Goal: Obtain resource: Obtain resource

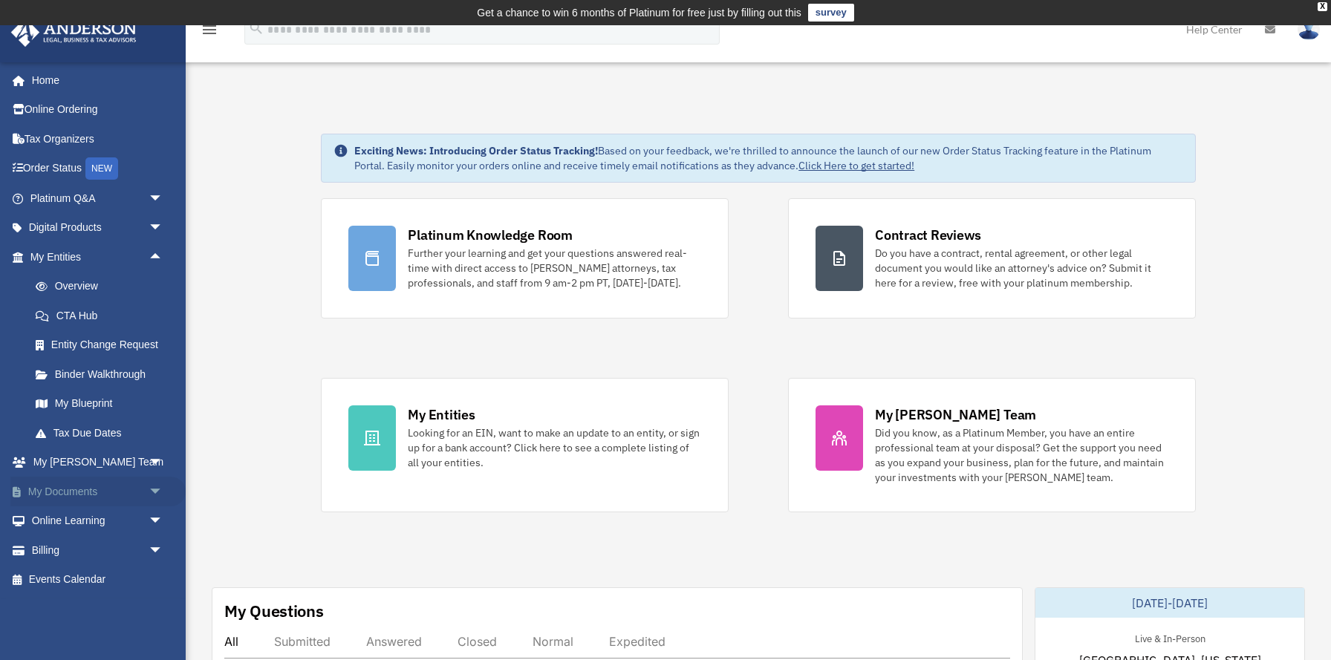
click at [158, 494] on span "arrow_drop_down" at bounding box center [164, 492] width 30 height 30
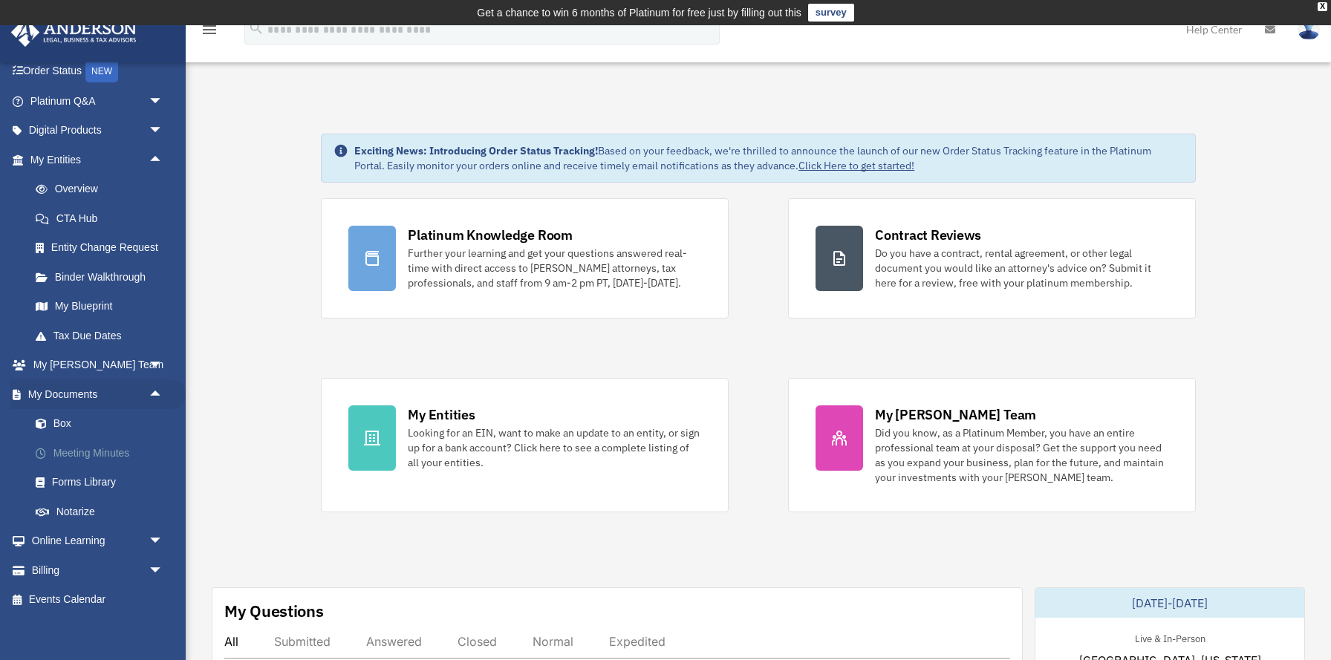
scroll to position [101, 0]
click at [82, 422] on link "Box" at bounding box center [103, 421] width 165 height 30
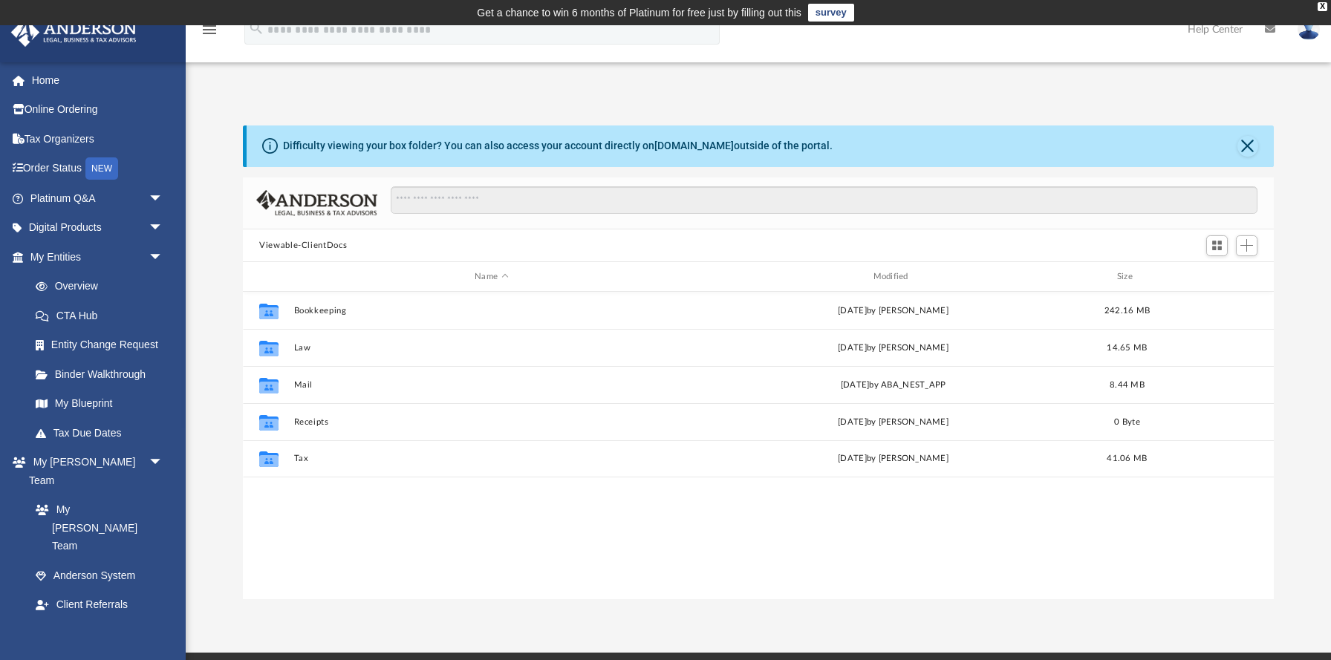
scroll to position [338, 1031]
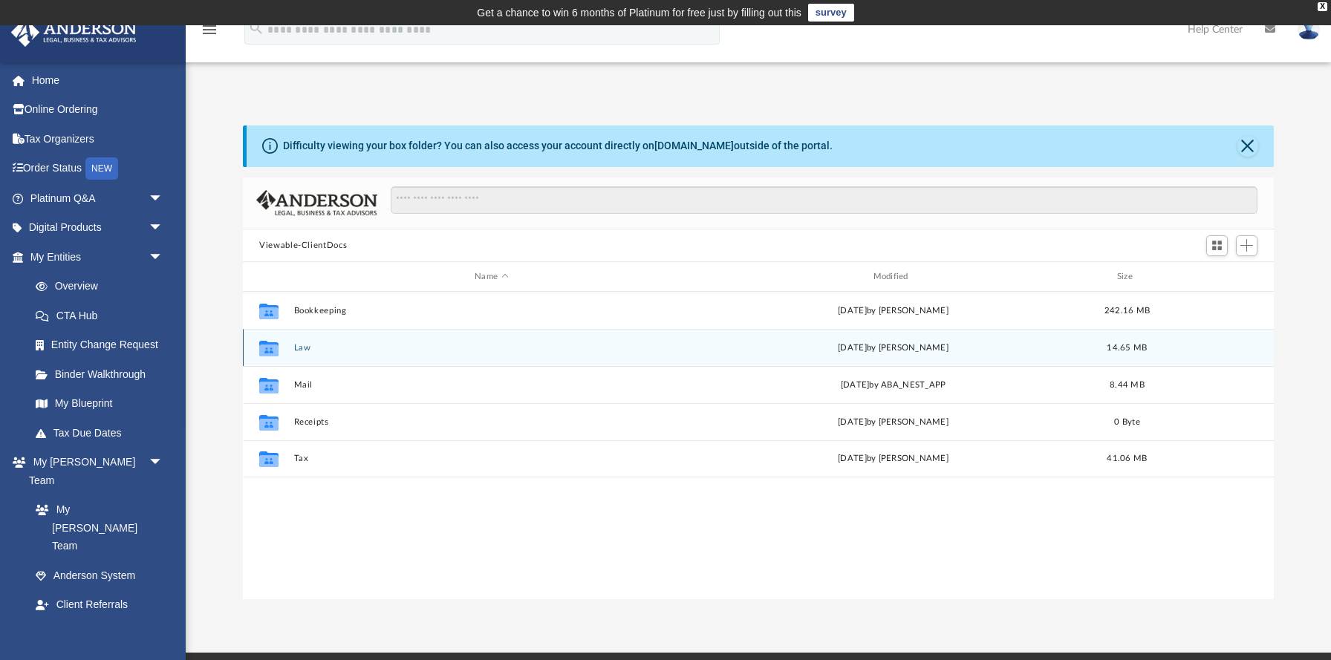
click at [307, 348] on button "Law" at bounding box center [491, 348] width 395 height 10
click at [331, 349] on button "20186WY-84, LLC" at bounding box center [491, 348] width 395 height 10
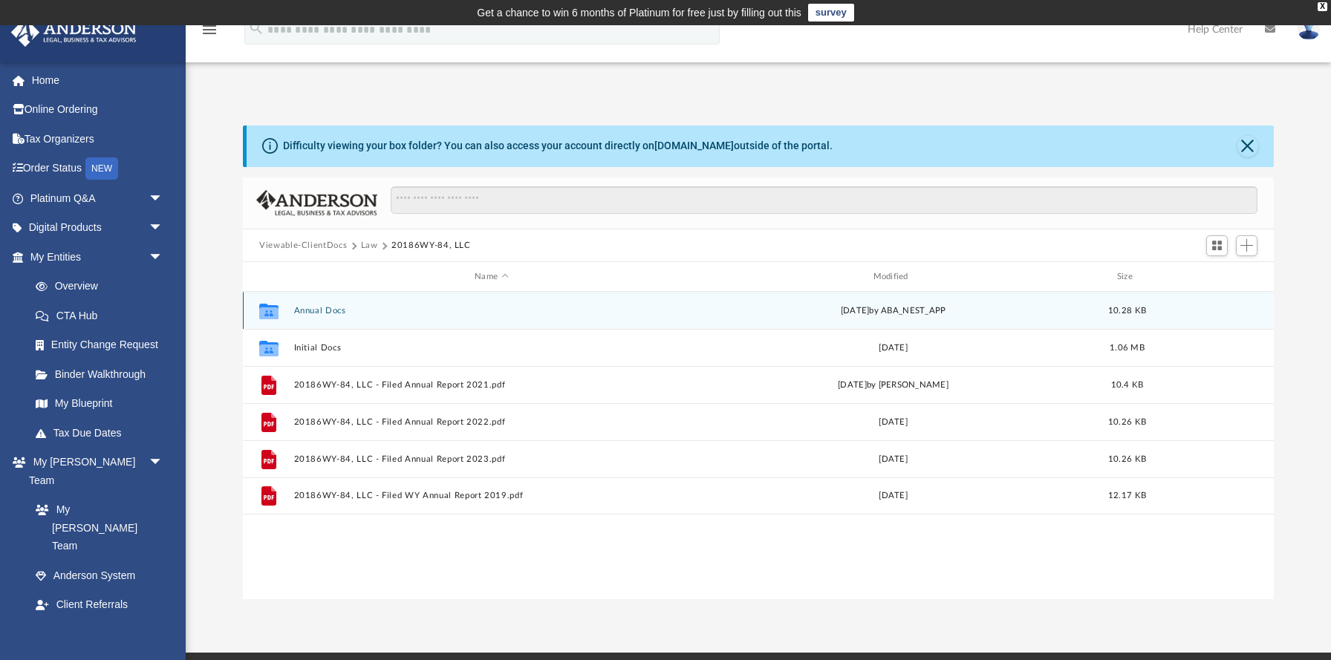
click at [318, 310] on button "Annual Docs" at bounding box center [491, 311] width 395 height 10
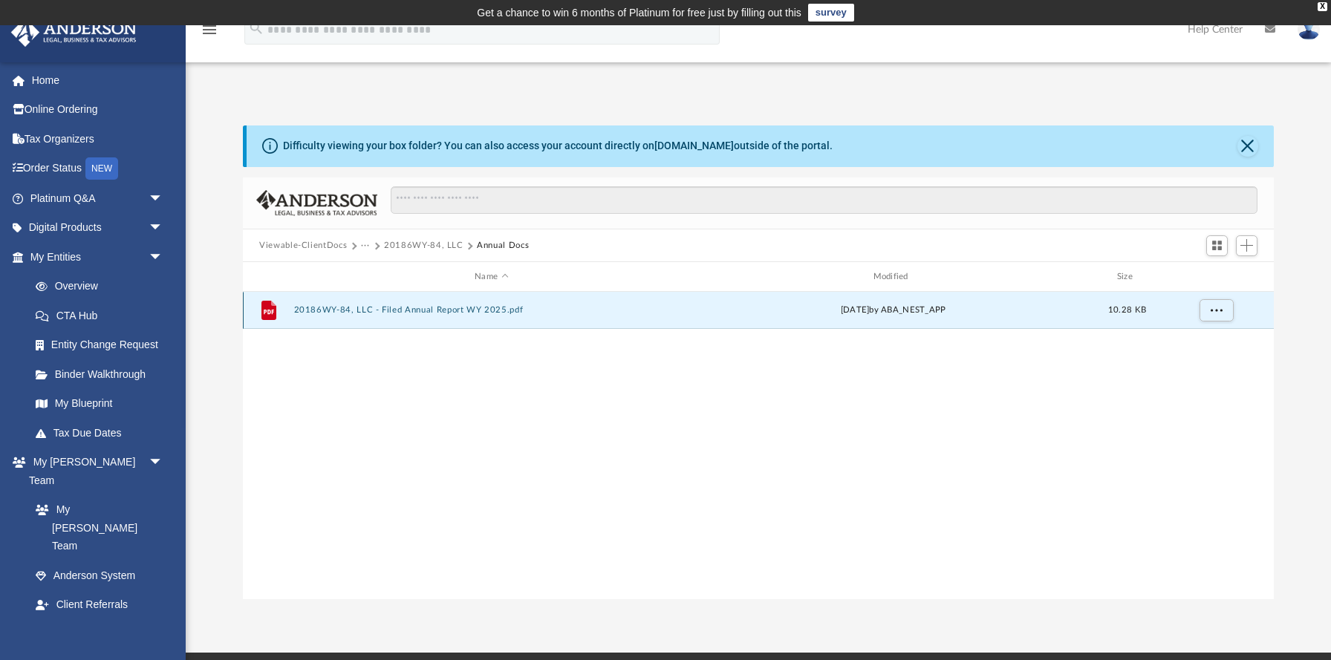
click at [388, 313] on button "20186WY-84, LLC - Filed Annual Report WY 2025.pdf" at bounding box center [491, 311] width 395 height 10
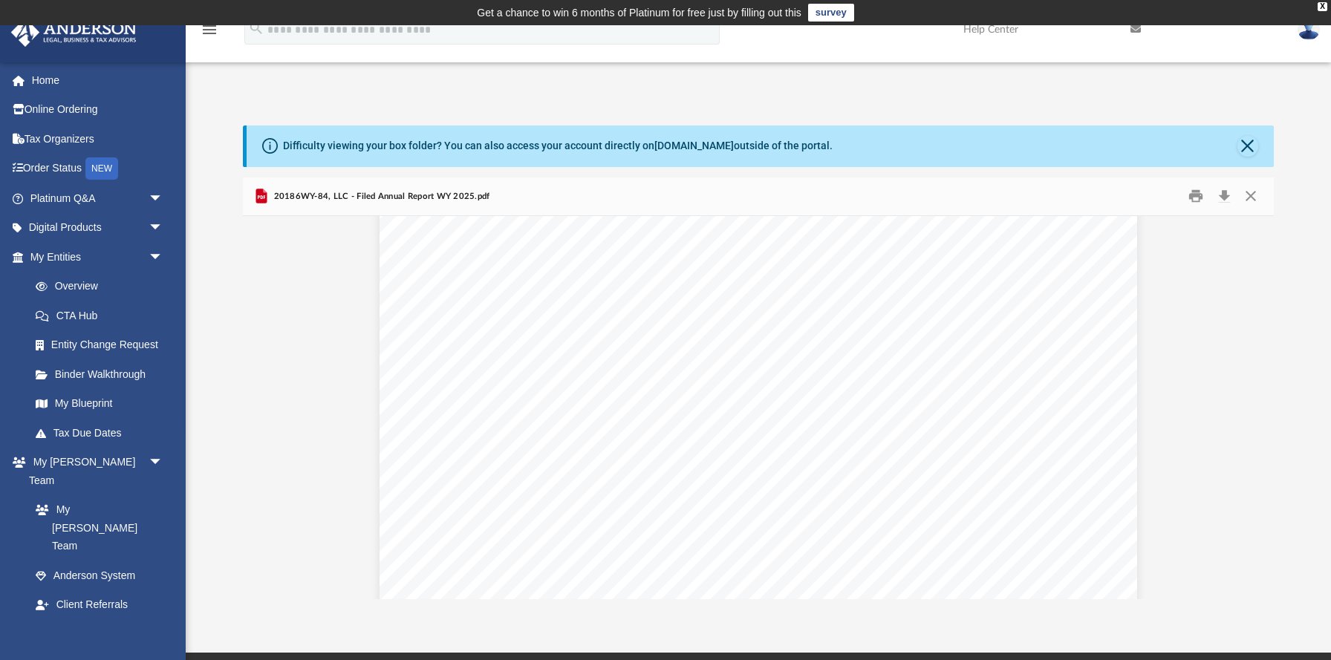
scroll to position [0, 0]
click at [1246, 144] on button "Close" at bounding box center [1247, 146] width 21 height 21
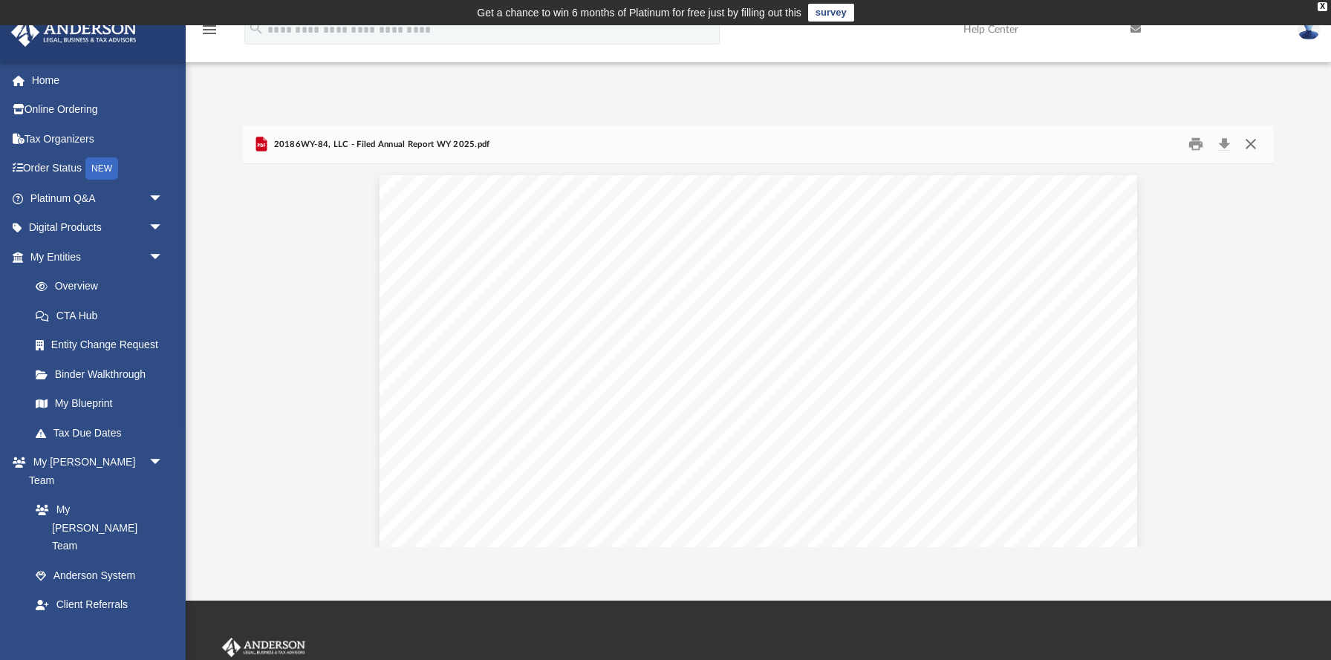
click at [1246, 141] on button "Close" at bounding box center [1250, 144] width 27 height 23
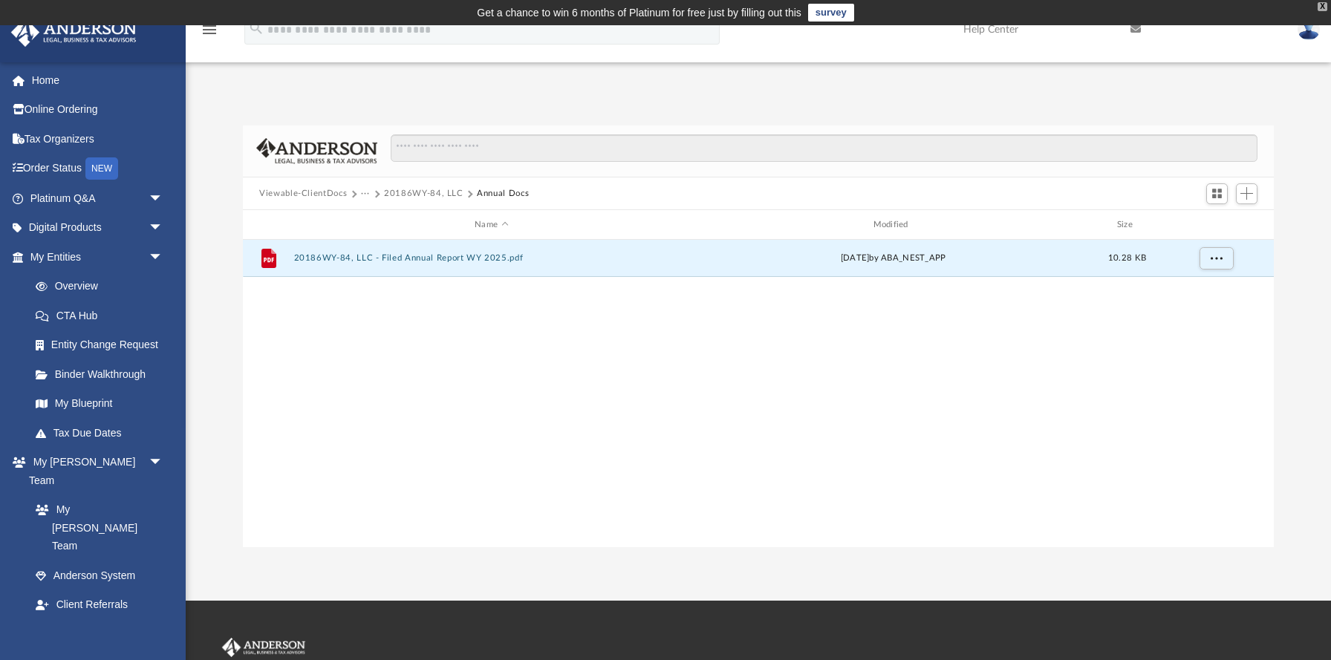
click at [1321, 8] on div "X" at bounding box center [1323, 6] width 10 height 9
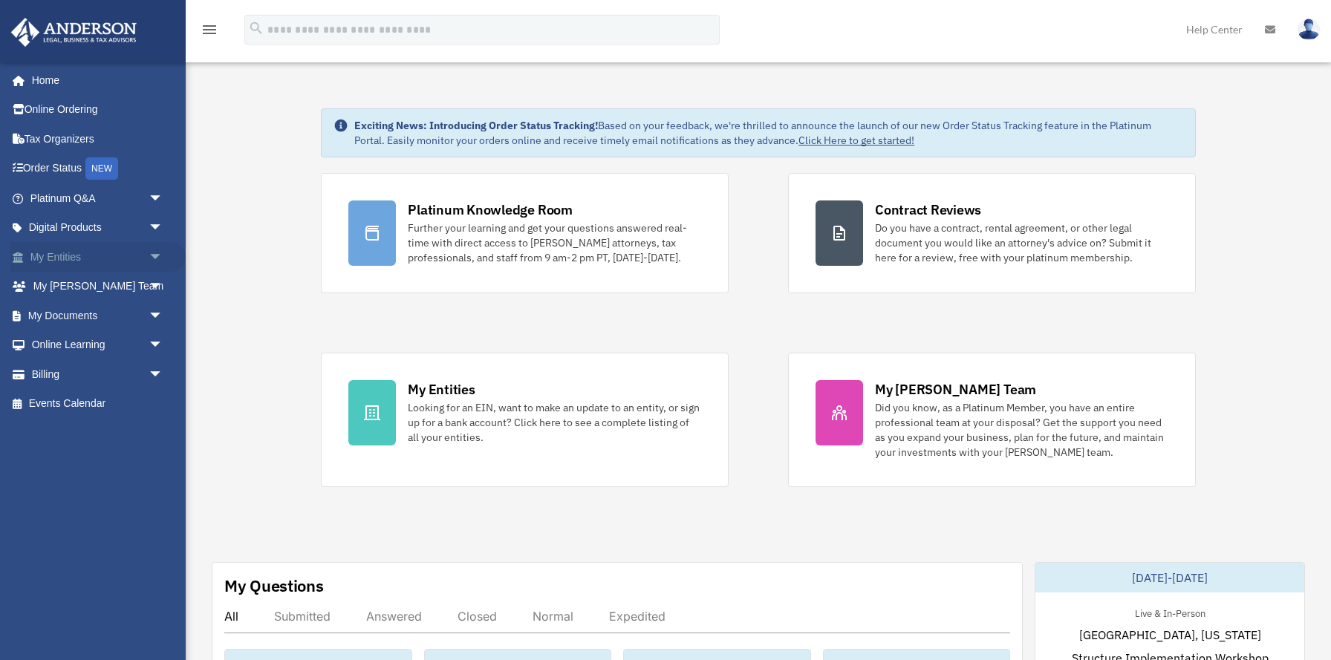
click at [149, 253] on span "arrow_drop_down" at bounding box center [164, 257] width 30 height 30
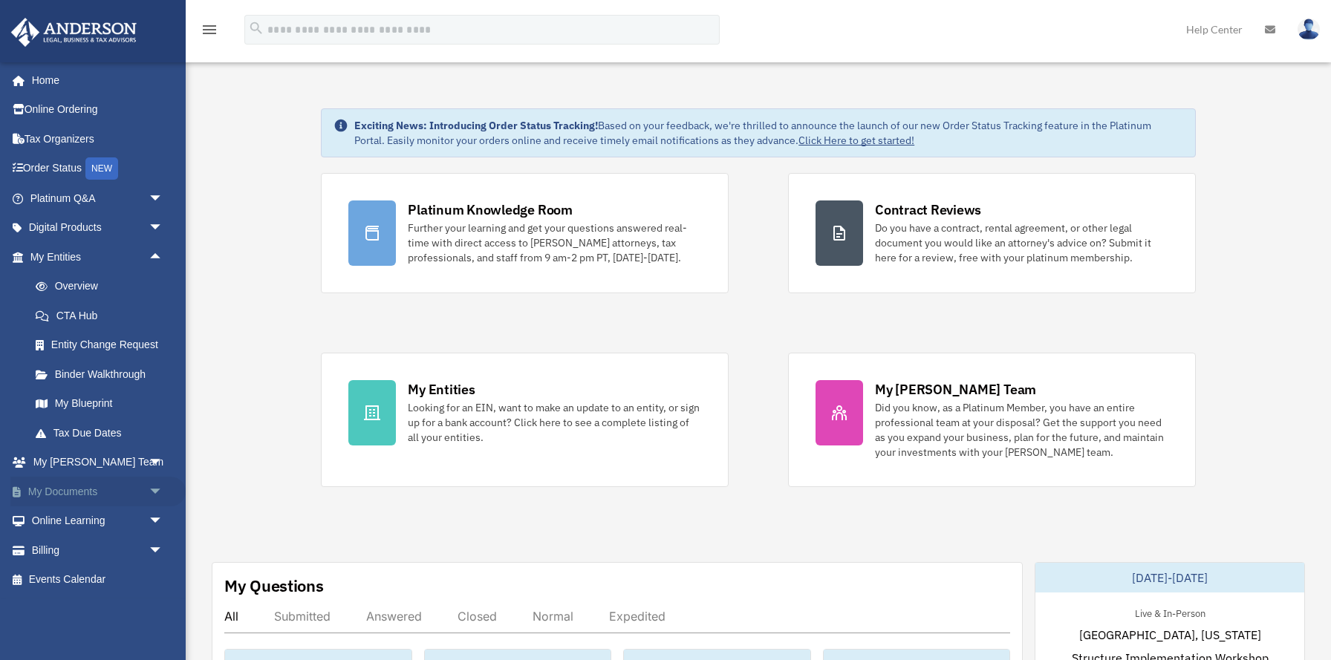
click at [98, 494] on link "My Documents arrow_drop_down" at bounding box center [97, 492] width 175 height 30
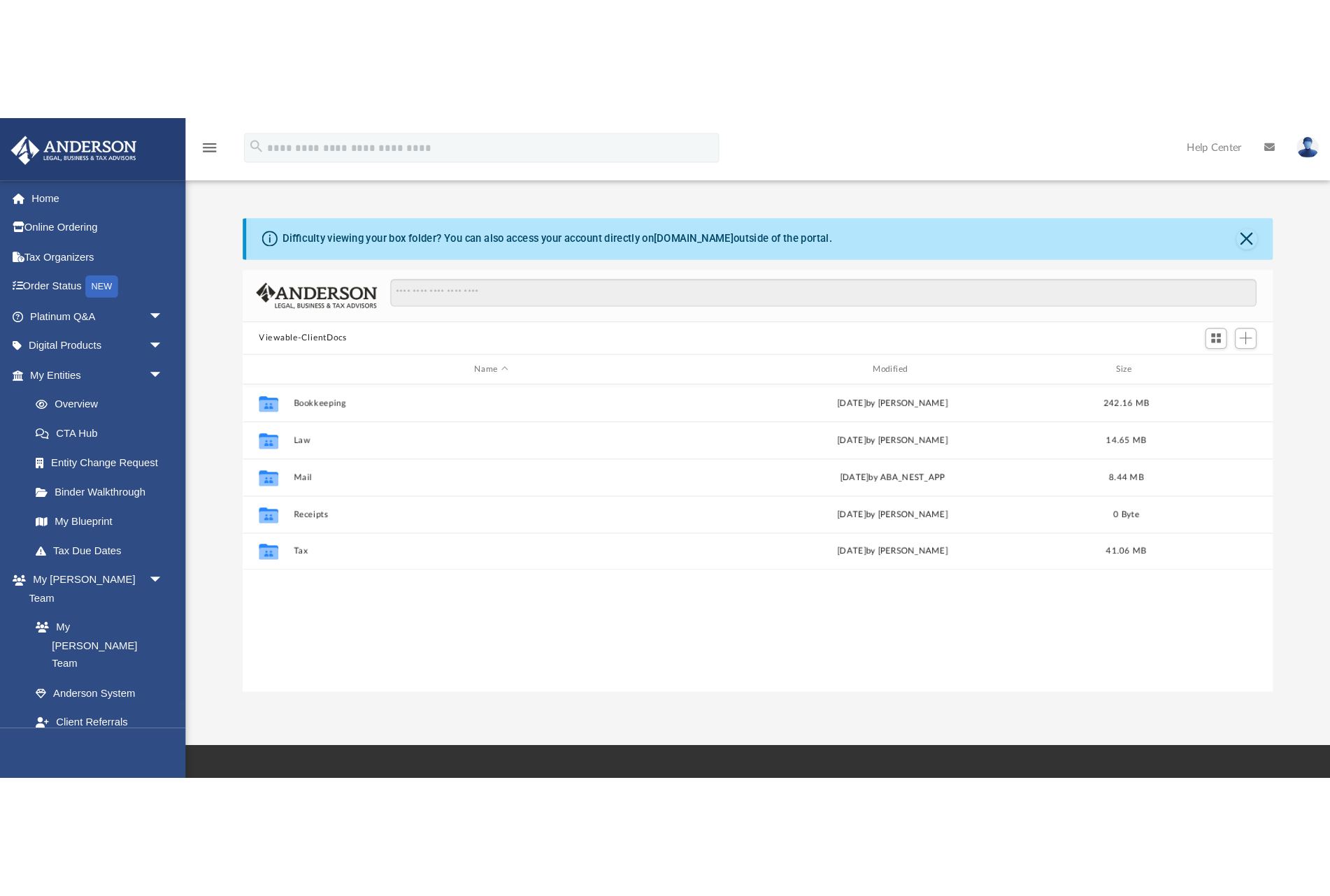
scroll to position [318, 970]
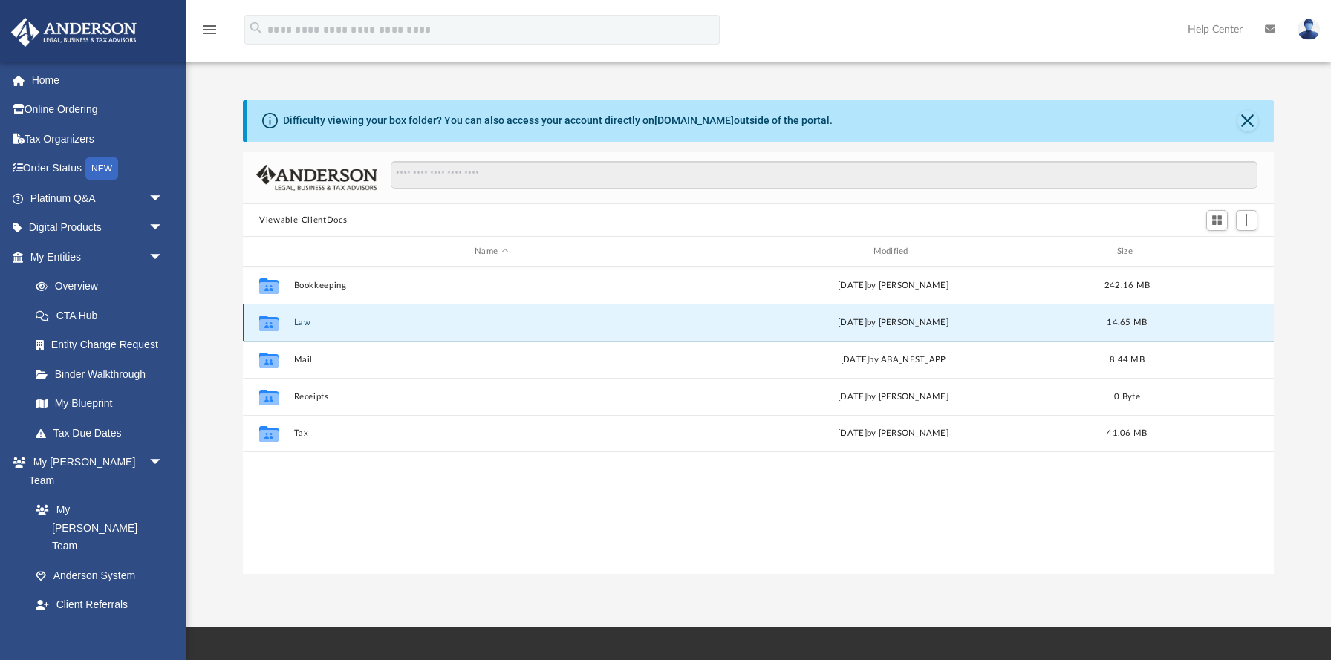
click at [294, 324] on button "Law" at bounding box center [491, 323] width 395 height 10
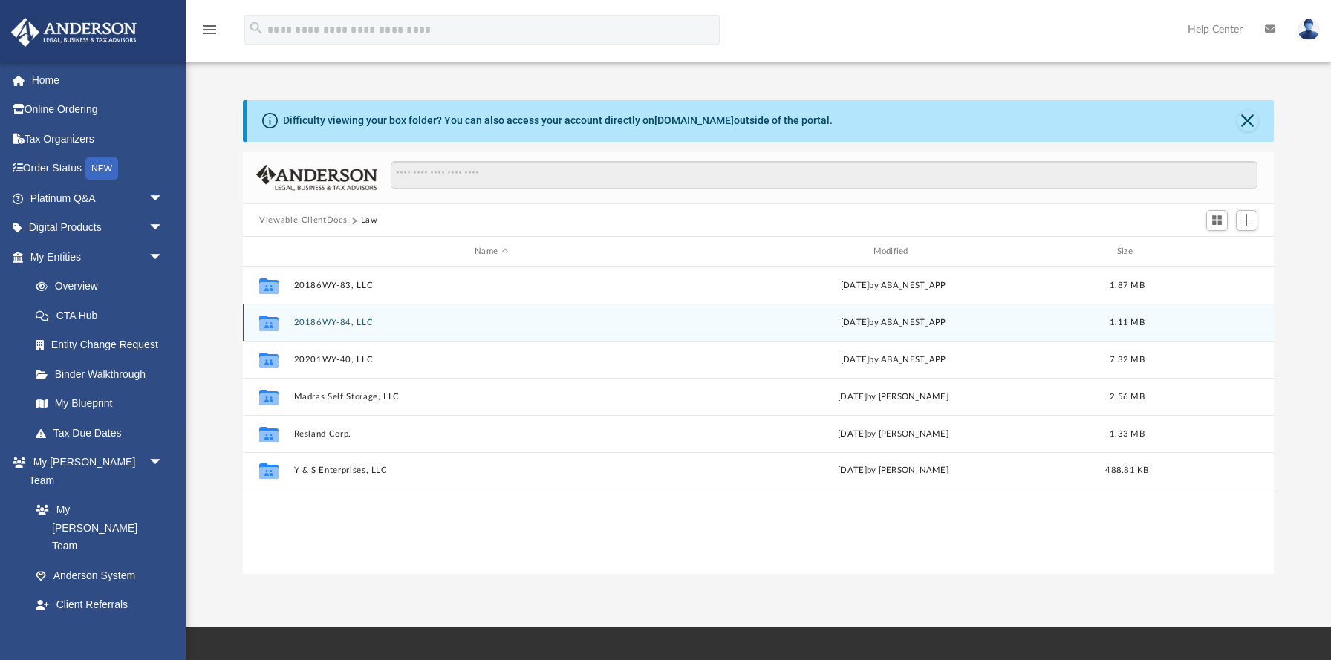
click at [340, 325] on button "20186WY-84, LLC" at bounding box center [491, 323] width 395 height 10
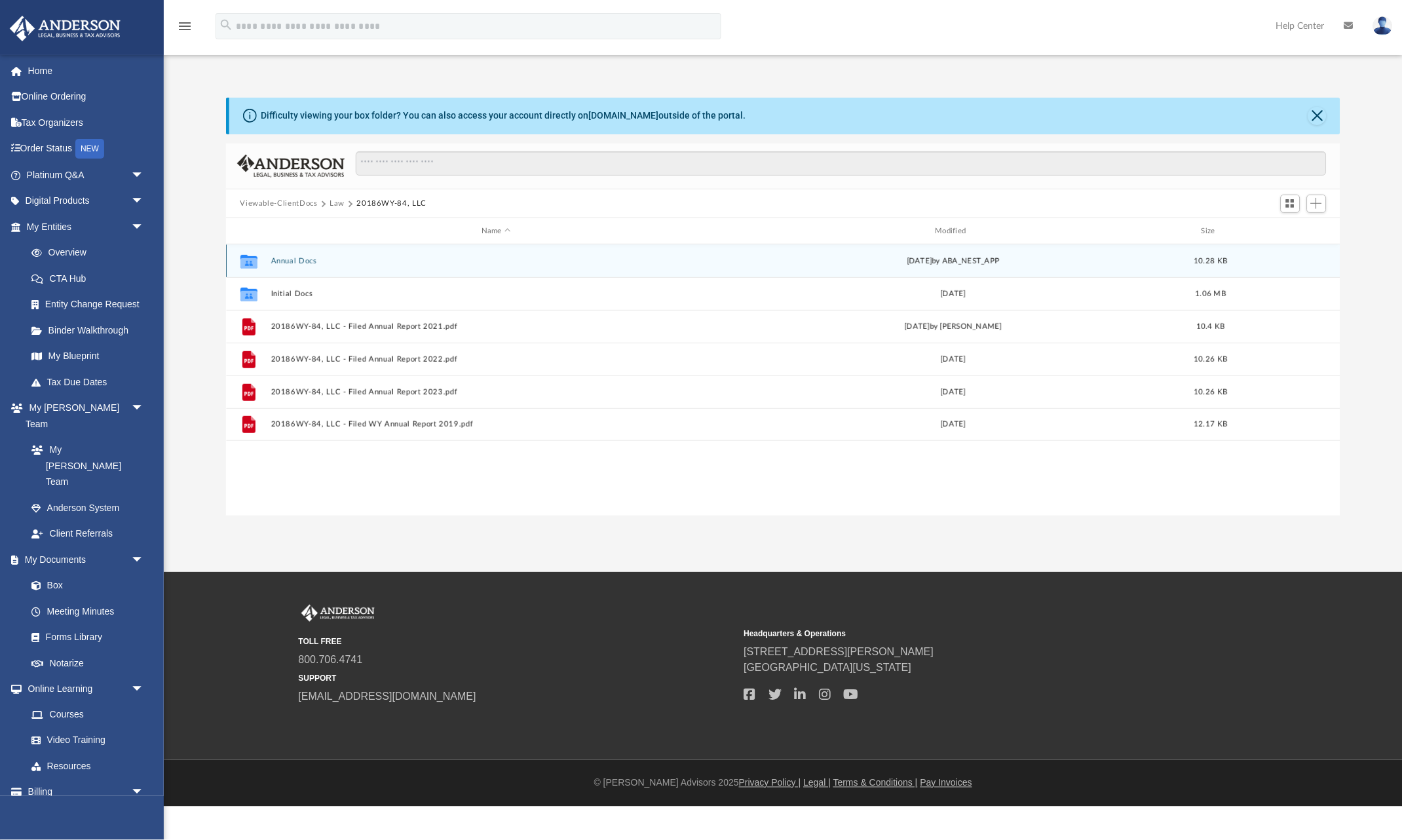
scroll to position [298, 1114]
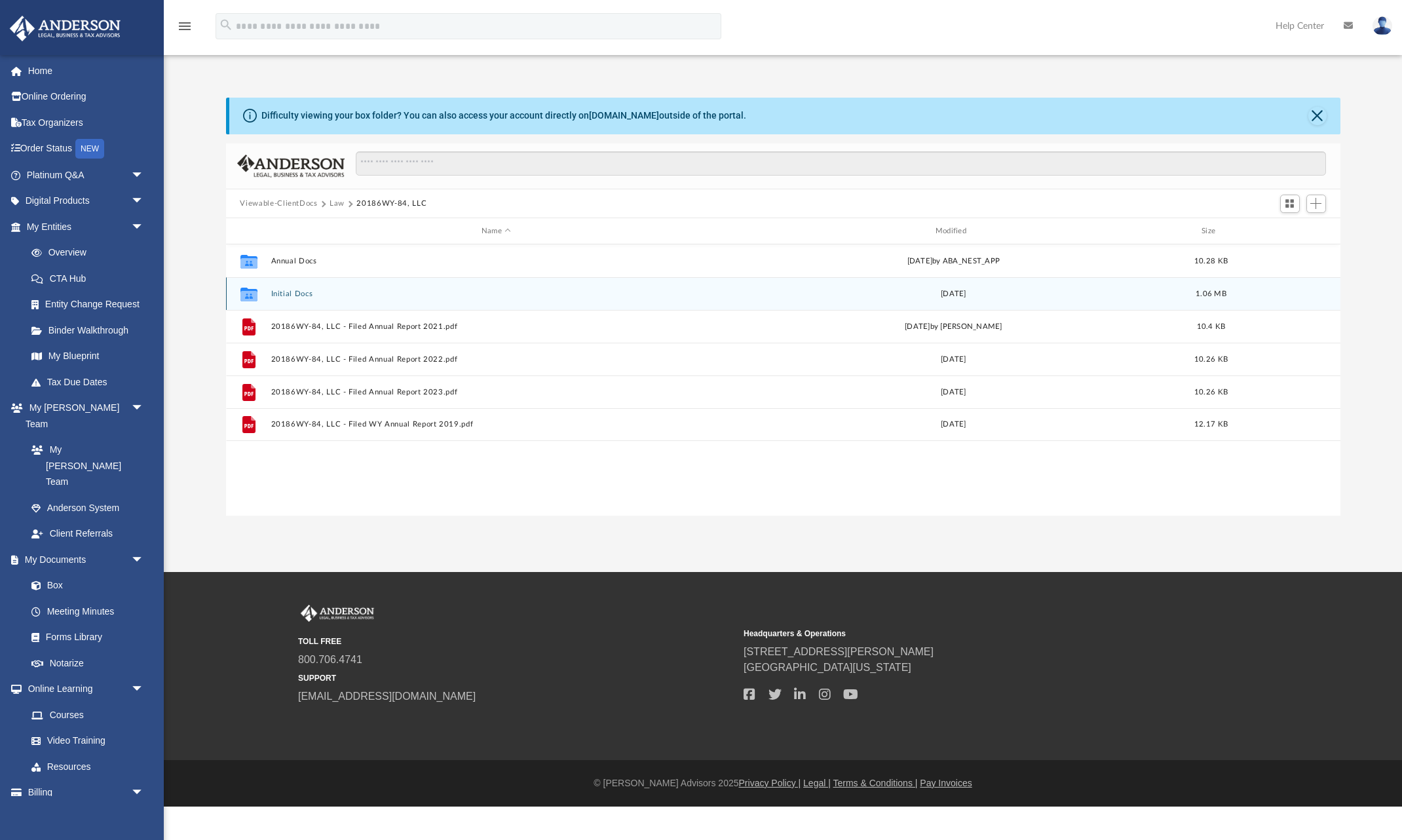
click at [294, 292] on button "Initial Docs" at bounding box center [497, 294] width 452 height 9
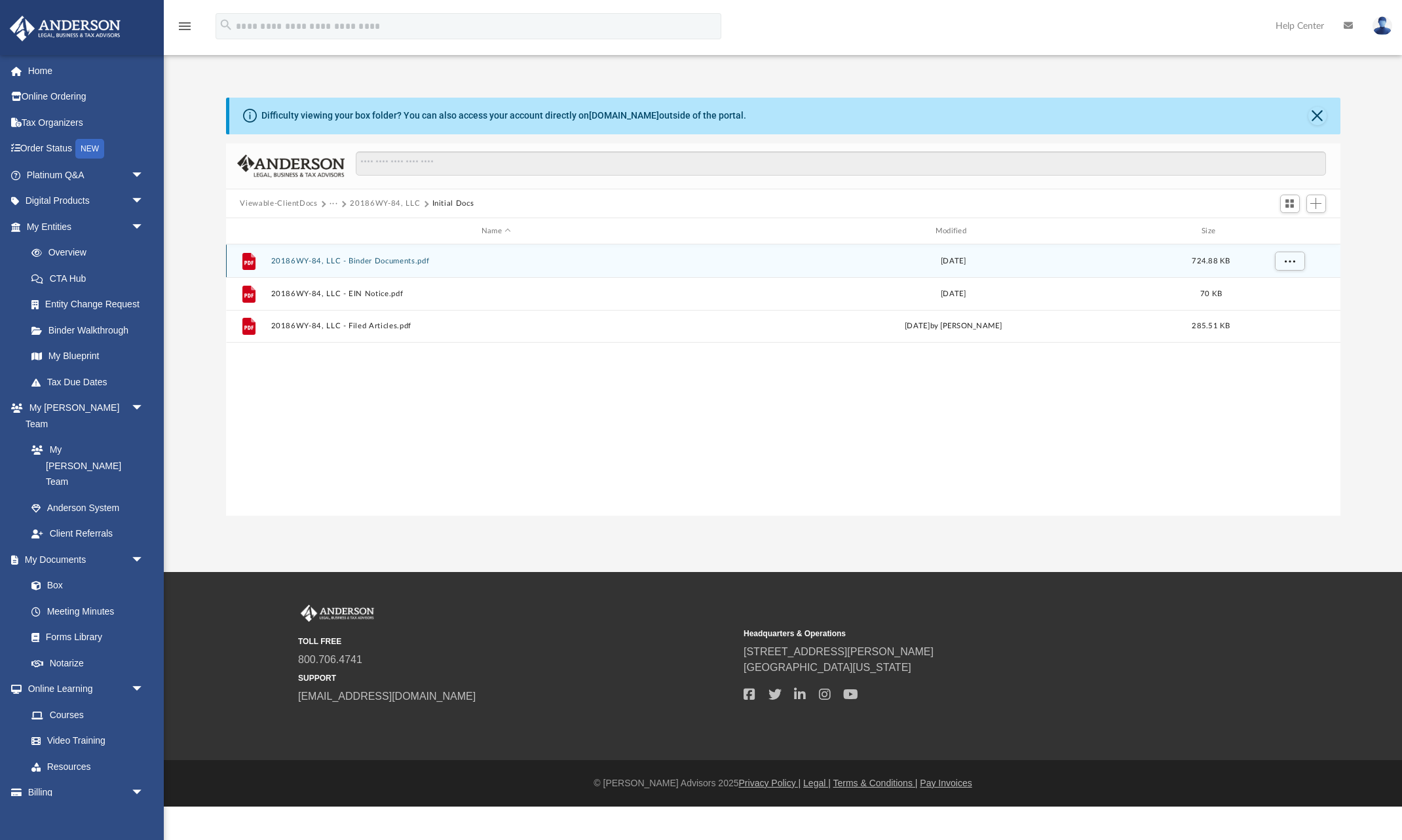
click at [403, 259] on button "20186WY-84, LLC - Binder Documents.pdf" at bounding box center [497, 261] width 452 height 9
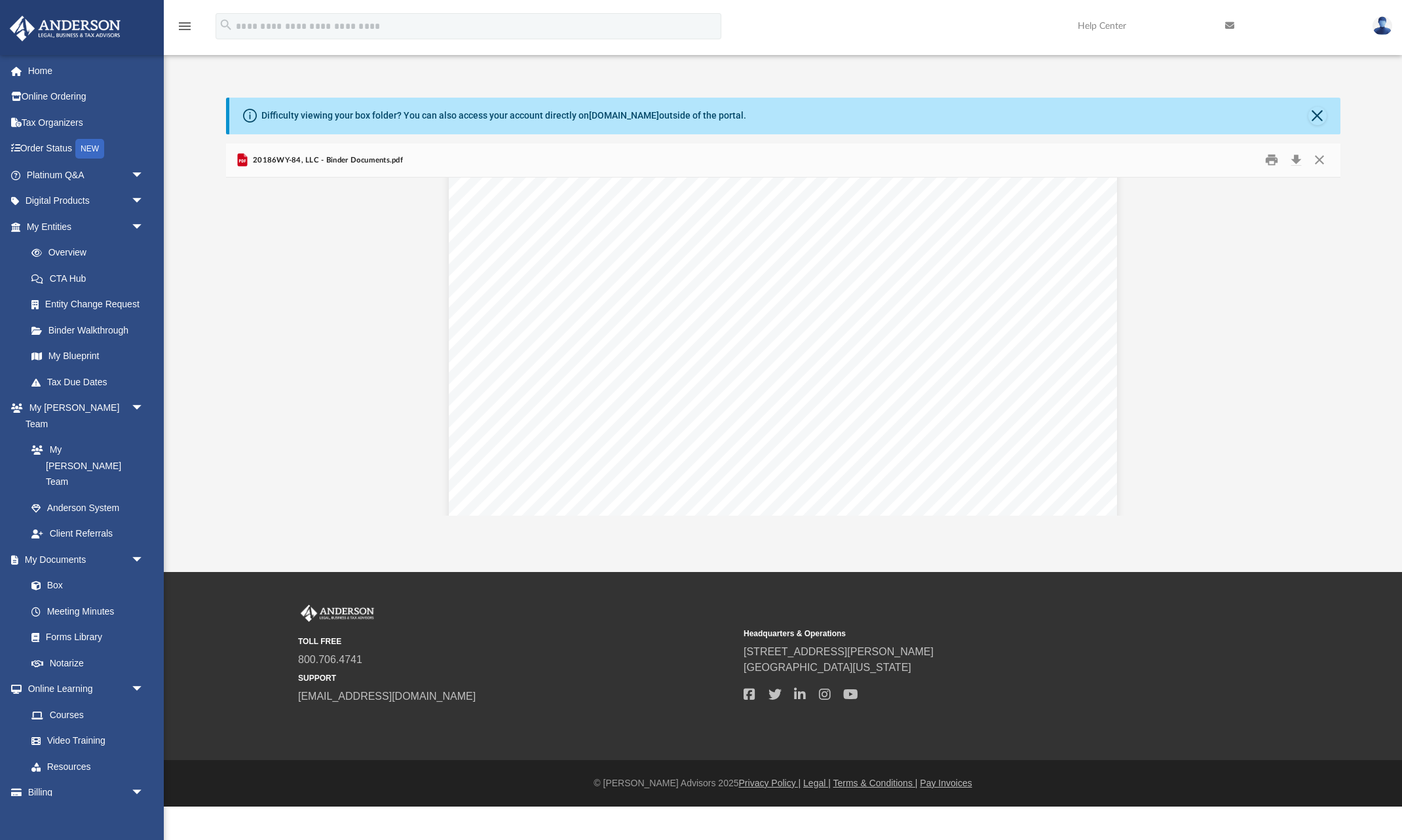
scroll to position [45541, 0]
click at [595, 326] on div "Operating Agreement of 20186WY-84, LLC Page 45 of 45 (d) Governing Law This Agr…" at bounding box center [783, 199] width 669 height 865
click at [582, 321] on div "Operating Agreement of 20186WY-84, LLC Page 45 of 45 (d) Governing Law This Agr…" at bounding box center [783, 199] width 669 height 865
click at [1173, 161] on button "Print" at bounding box center [1272, 160] width 26 height 20
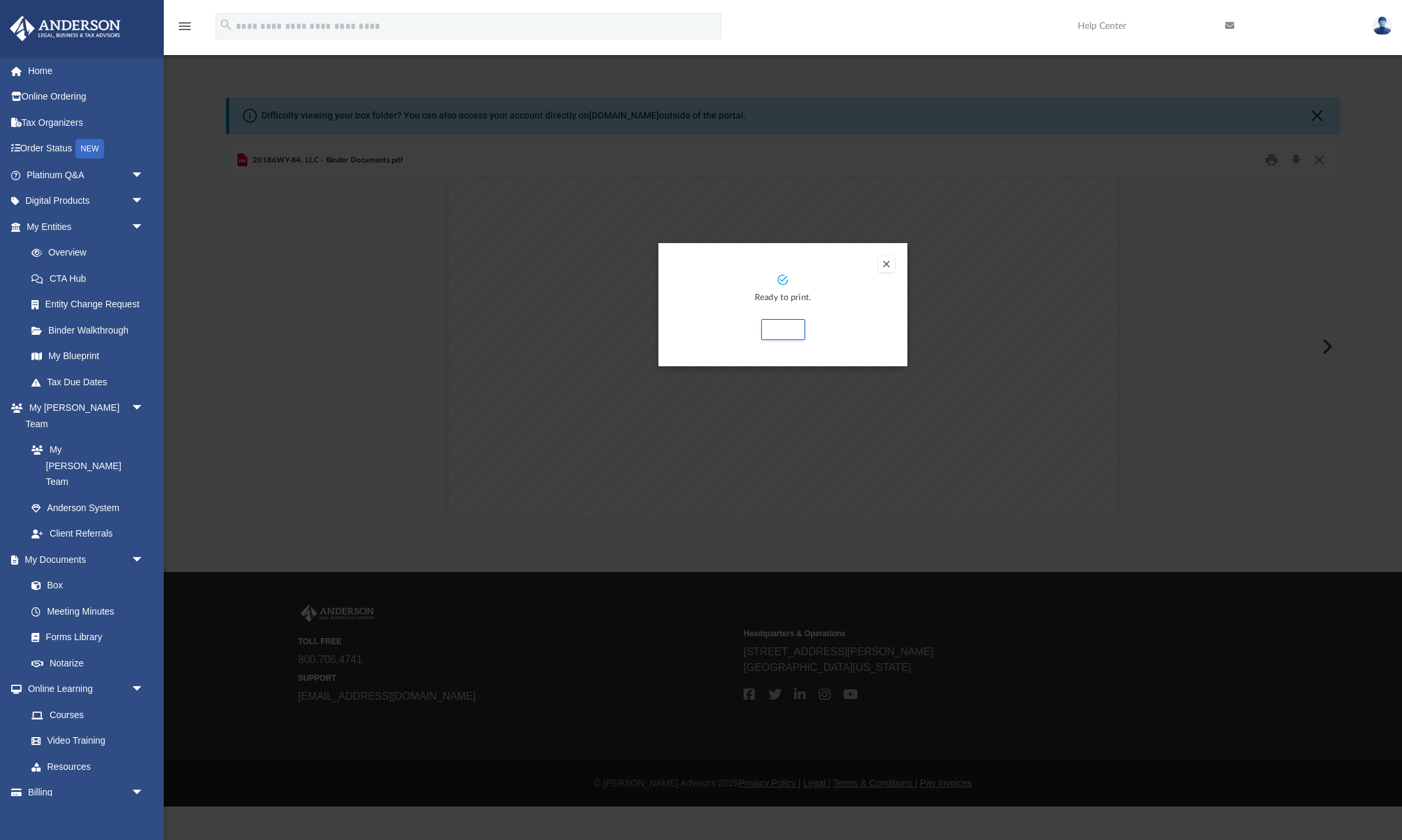
click at [883, 266] on button "Preview" at bounding box center [887, 264] width 16 height 16
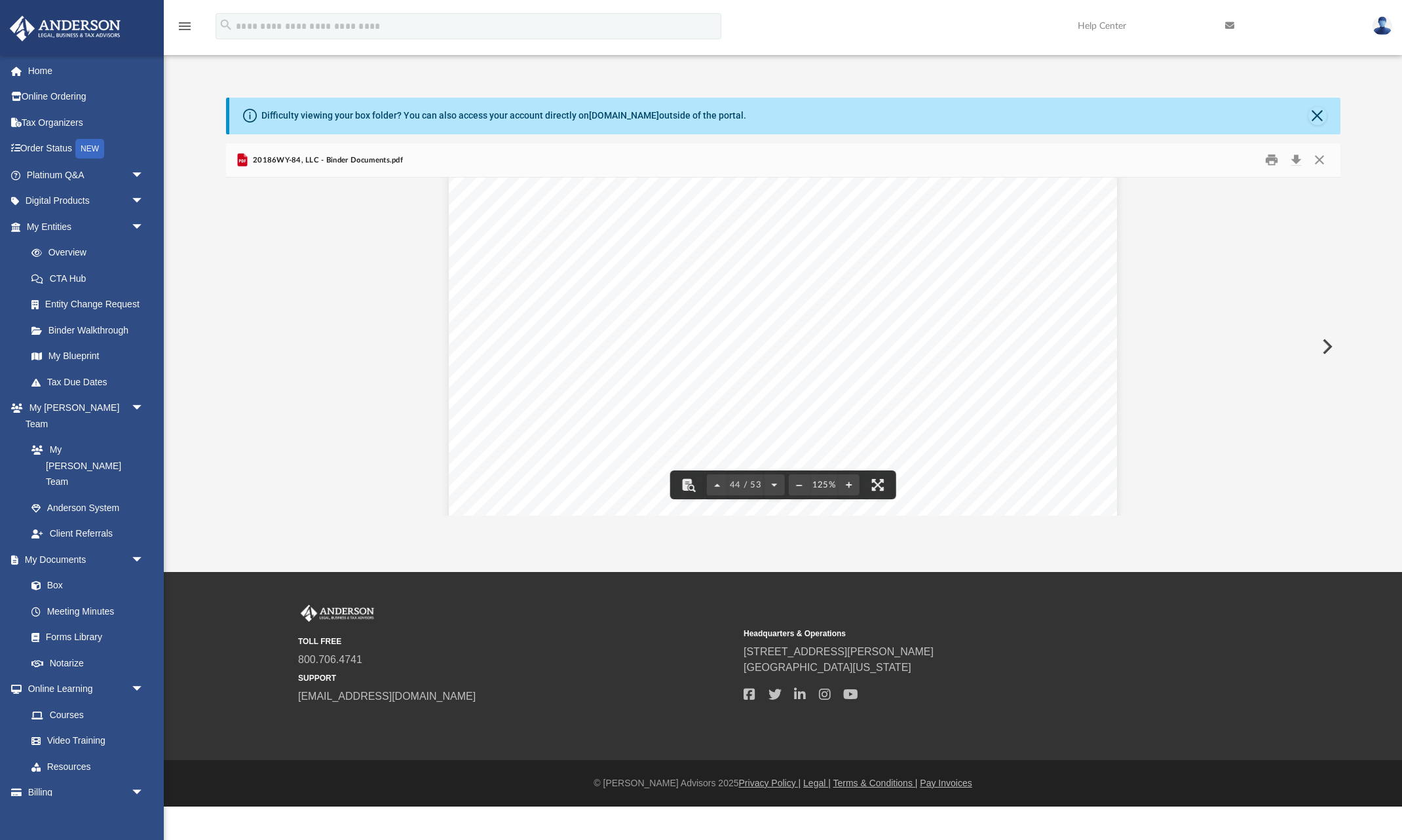
scroll to position [0, 0]
click at [1173, 157] on button "Close" at bounding box center [1319, 160] width 24 height 20
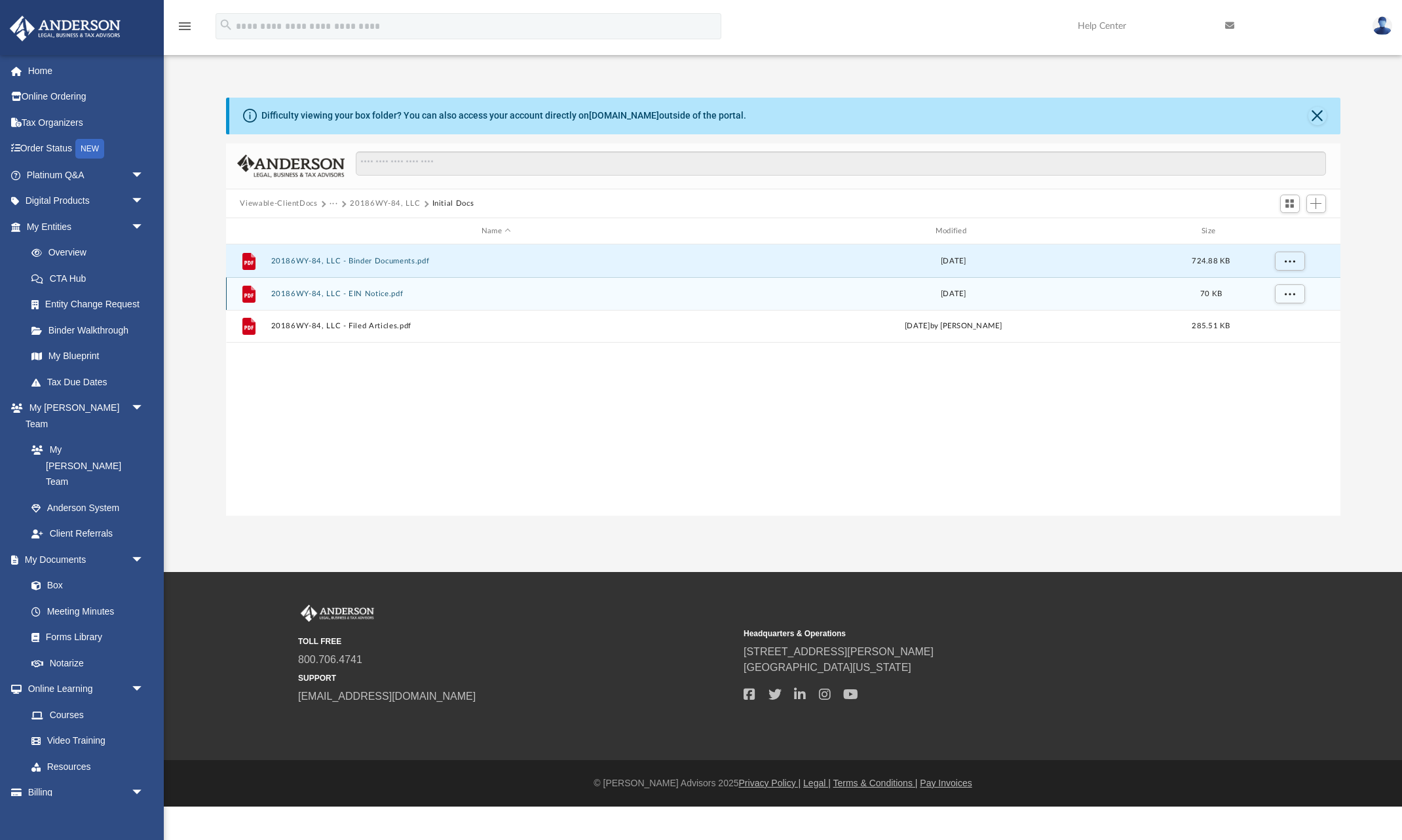
click at [384, 295] on button "20186WY-84, LLC - EIN Notice.pdf" at bounding box center [497, 294] width 452 height 9
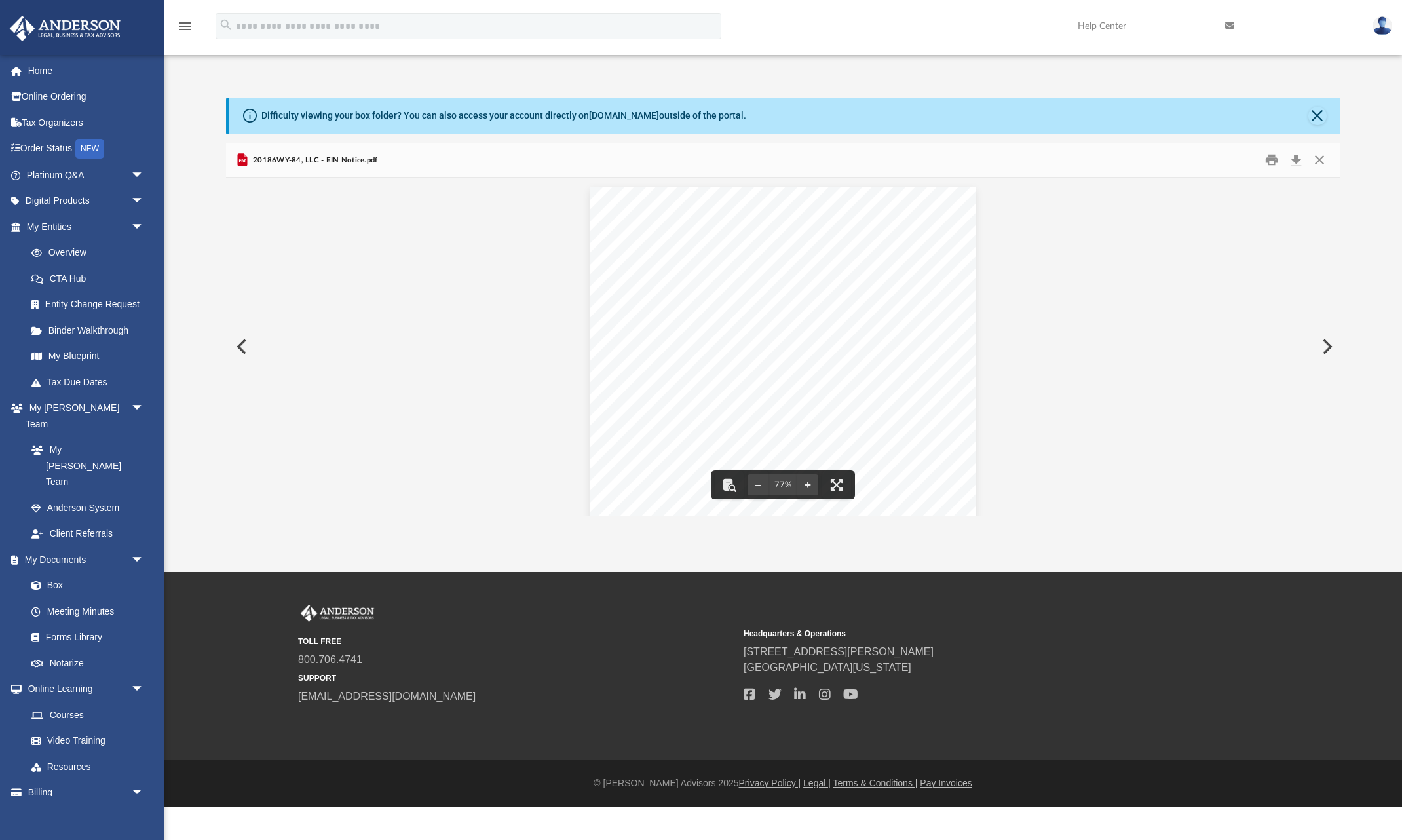
click at [1173, 343] on button "Preview" at bounding box center [1326, 347] width 29 height 37
click at [248, 345] on button "Preview" at bounding box center [240, 347] width 29 height 37
click at [1173, 163] on button "Download" at bounding box center [1296, 160] width 24 height 20
click at [303, 159] on span "20186WY-84, LLC - EIN Notice.pdf" at bounding box center [314, 160] width 128 height 11
click at [242, 161] on icon "Preview" at bounding box center [242, 161] width 10 height 13
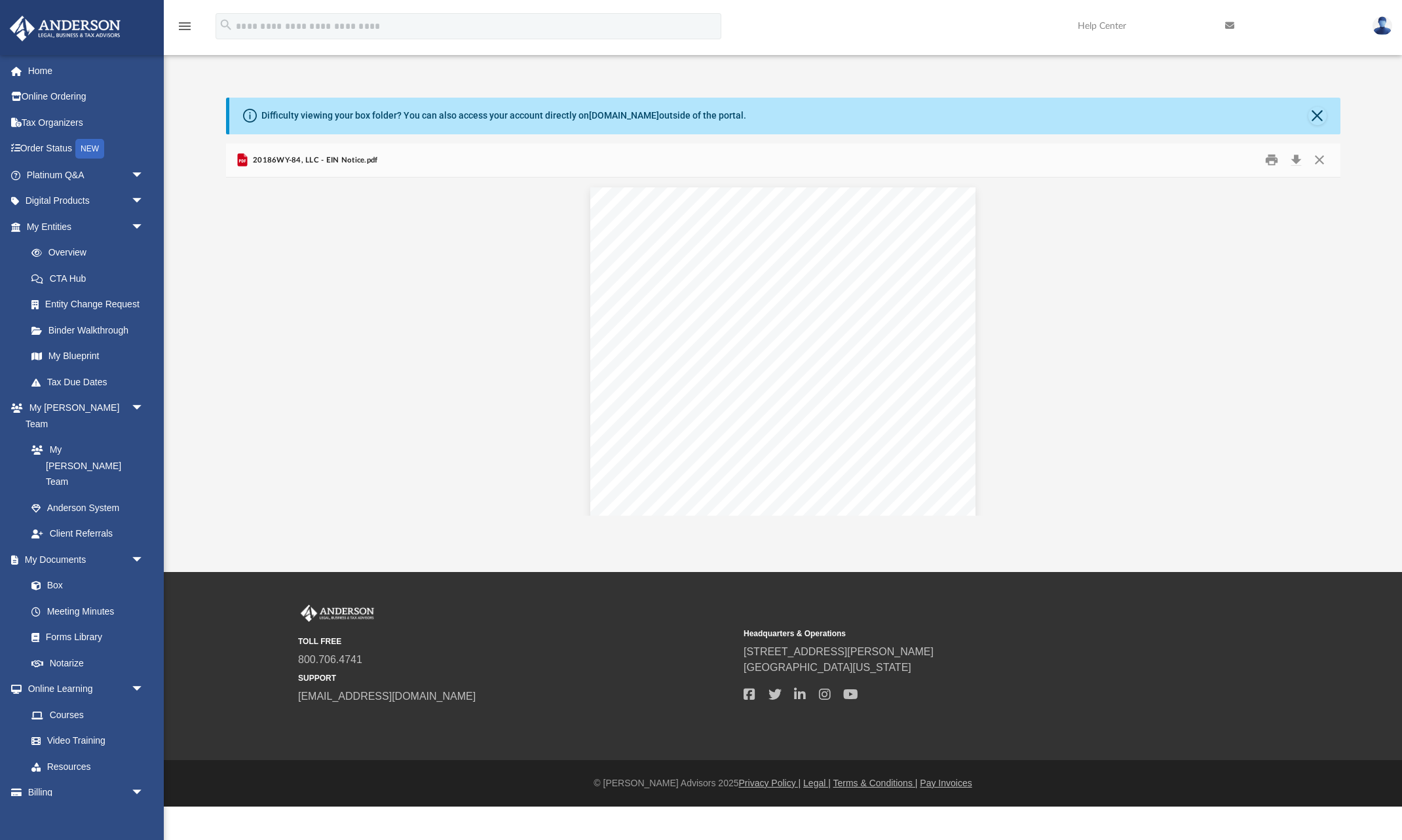
scroll to position [298, 1114]
click at [1173, 159] on button "Close" at bounding box center [1319, 160] width 24 height 20
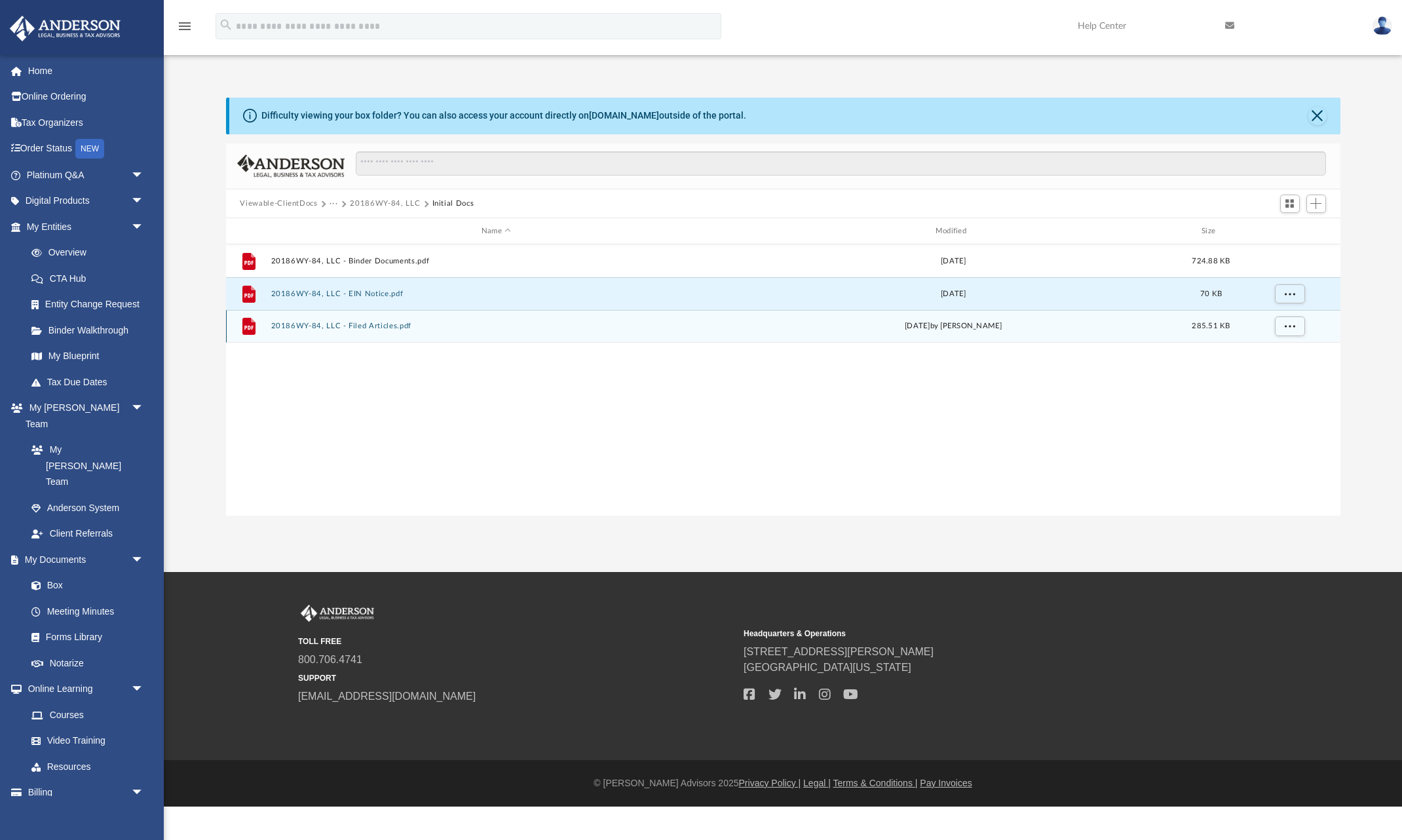
click at [371, 330] on button "20186WY-84, LLC - Filed Articles.pdf" at bounding box center [497, 326] width 452 height 9
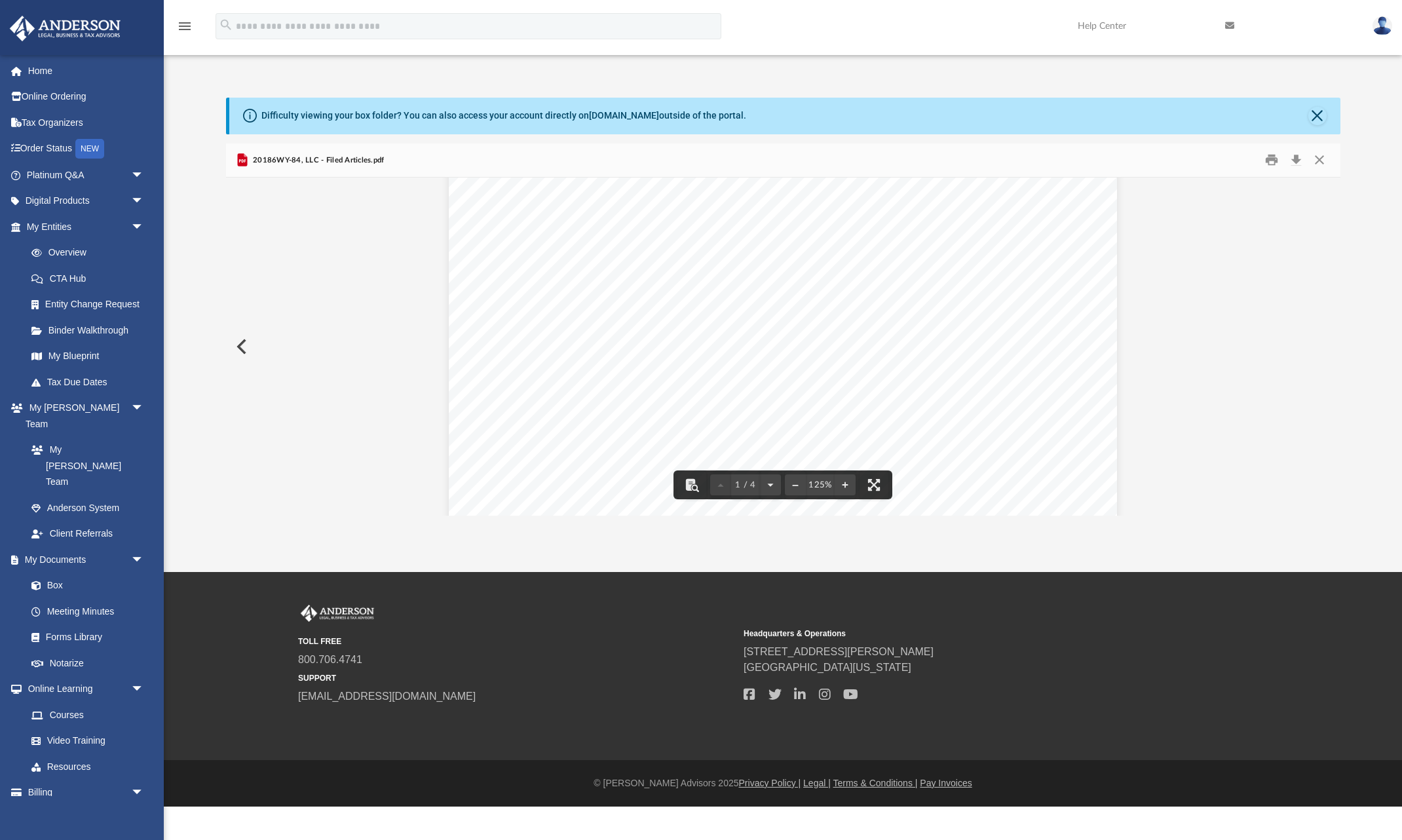
scroll to position [0, 0]
click at [241, 159] on icon "Preview" at bounding box center [242, 161] width 10 height 13
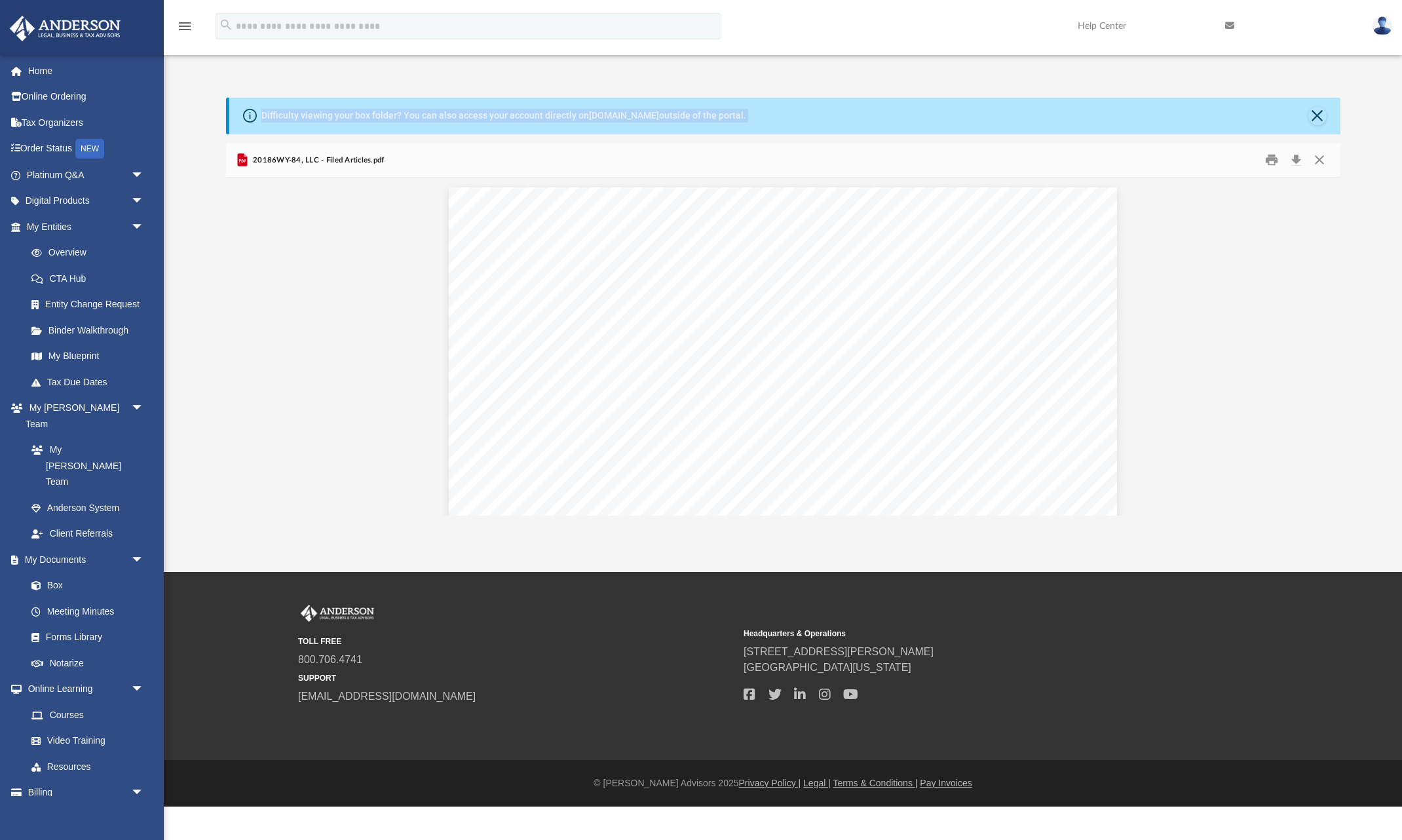
drag, startPoint x: 241, startPoint y: 159, endPoint x: 475, endPoint y: 86, distance: 245.1
click at [475, 86] on div "Difficulty viewing your box folder? You can also access your account directly o…" at bounding box center [783, 293] width 1239 height 446
